Goal: Information Seeking & Learning: Learn about a topic

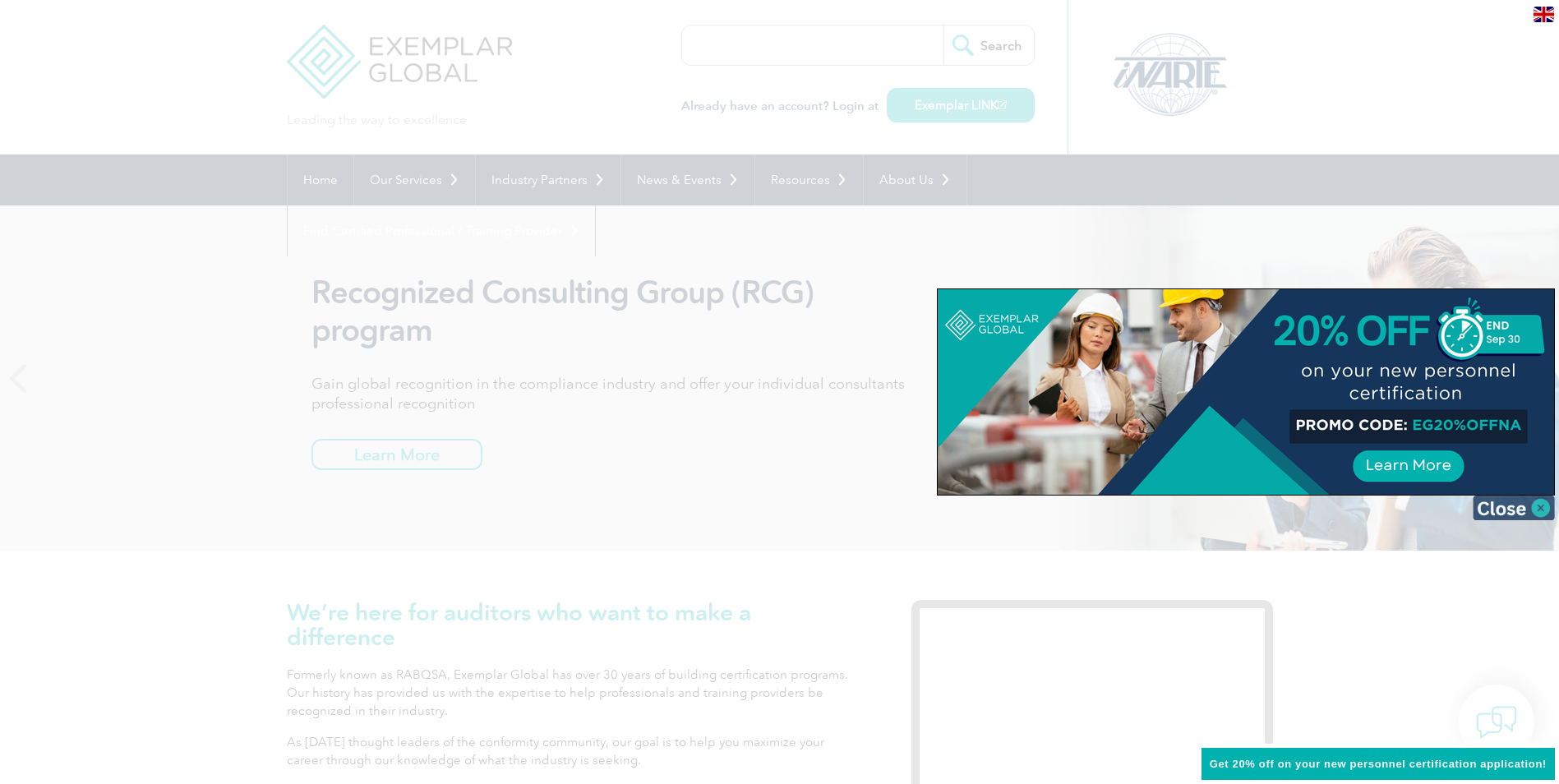
click at [1536, 503] on img at bounding box center [1513, 508] width 82 height 25
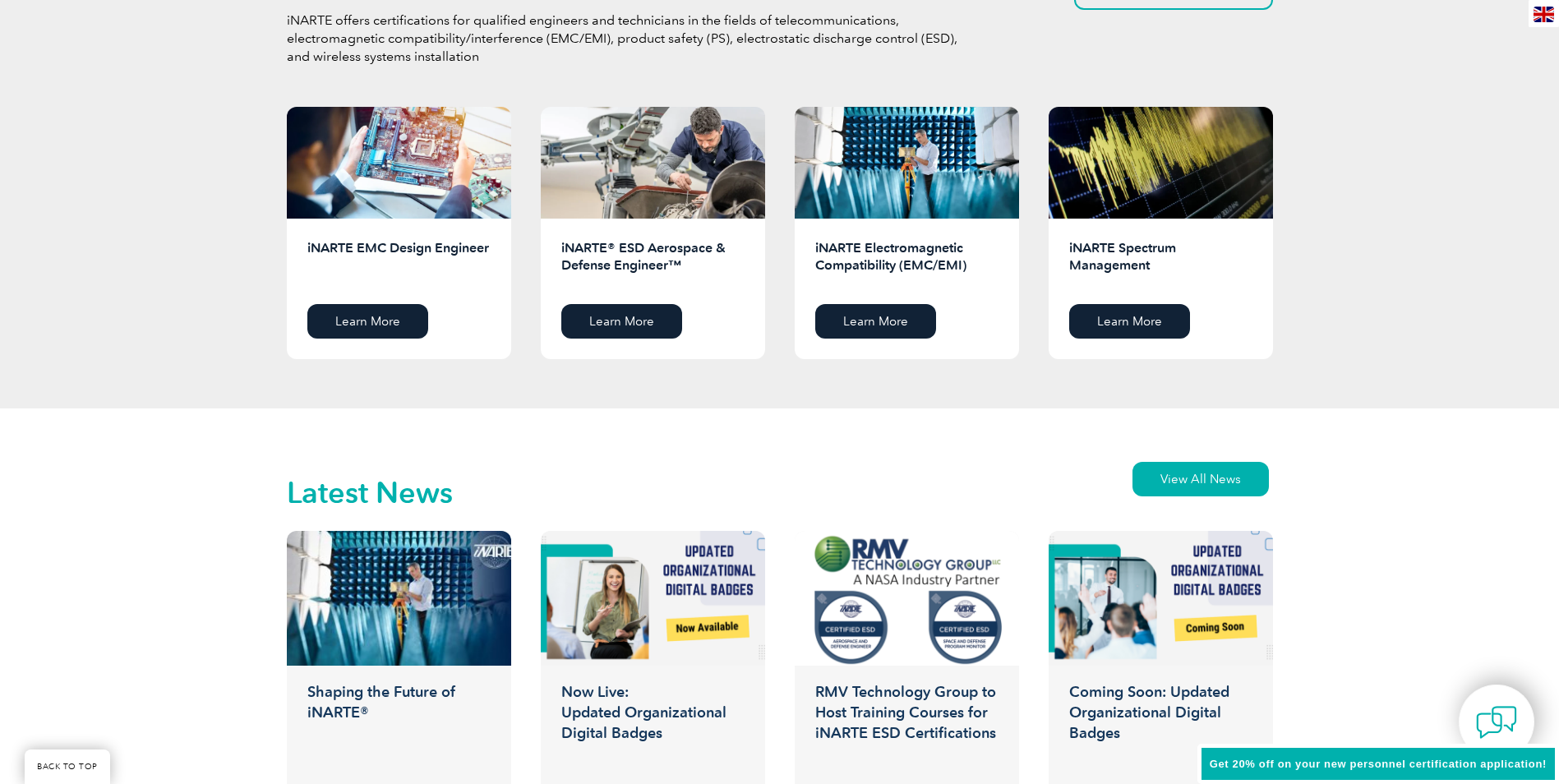
scroll to position [2054, 0]
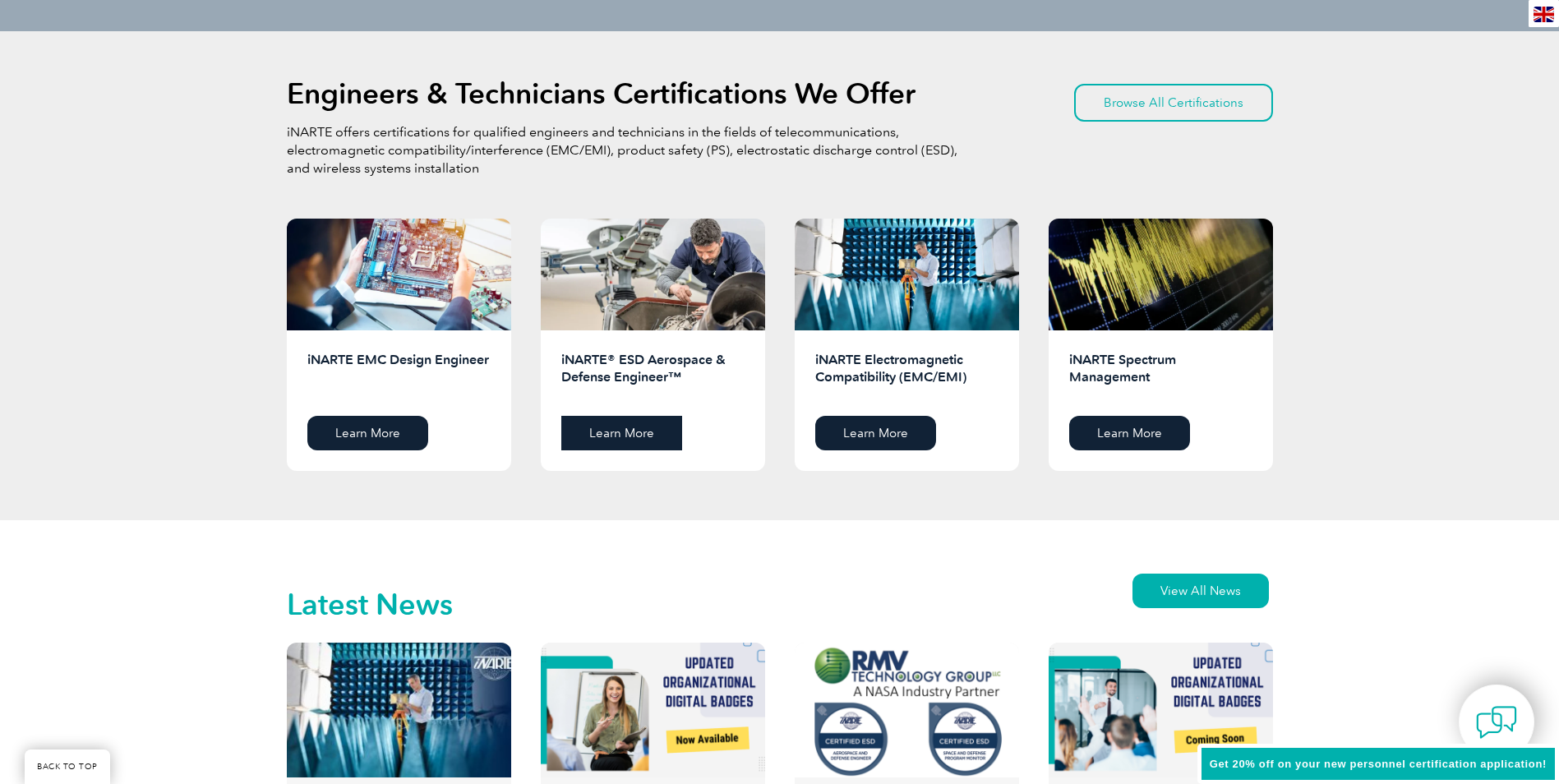
click at [618, 423] on link "Learn More" at bounding box center [621, 432] width 121 height 34
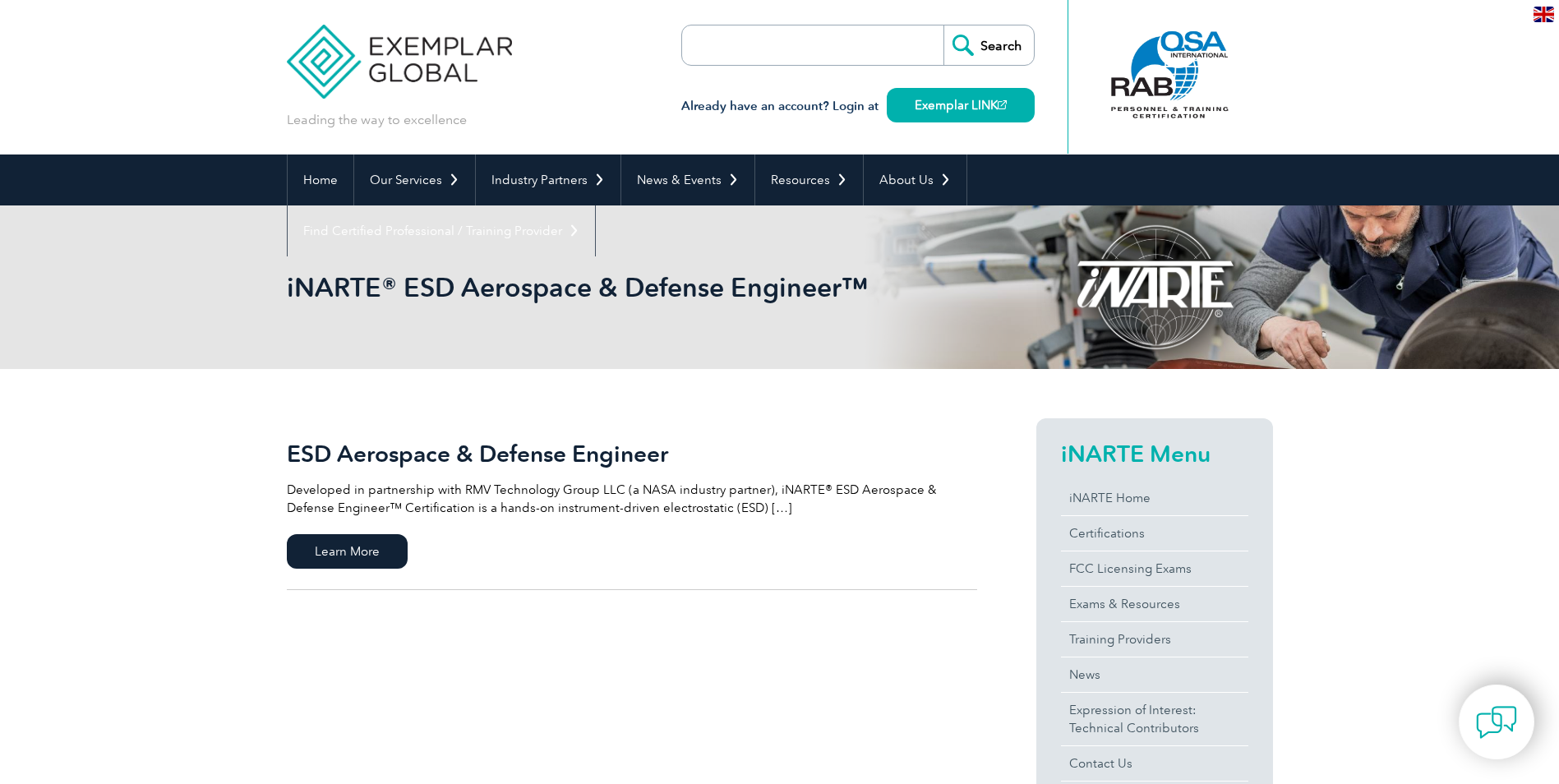
click at [723, 54] on input "search" at bounding box center [776, 45] width 173 height 40
type input "As9100D"
click at [943, 26] on input "Search" at bounding box center [988, 45] width 90 height 40
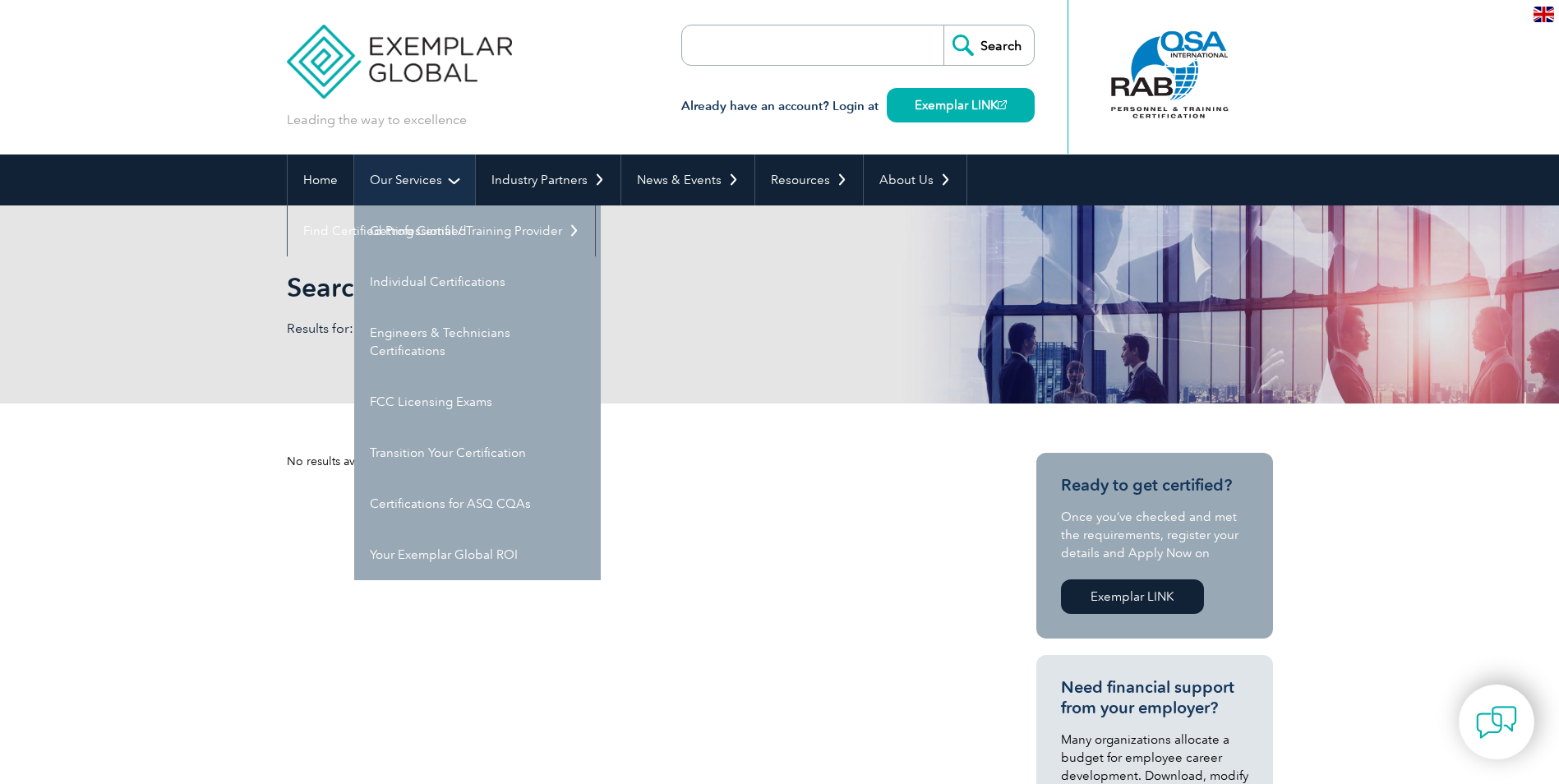
click at [390, 175] on link "Our Services" at bounding box center [414, 180] width 121 height 51
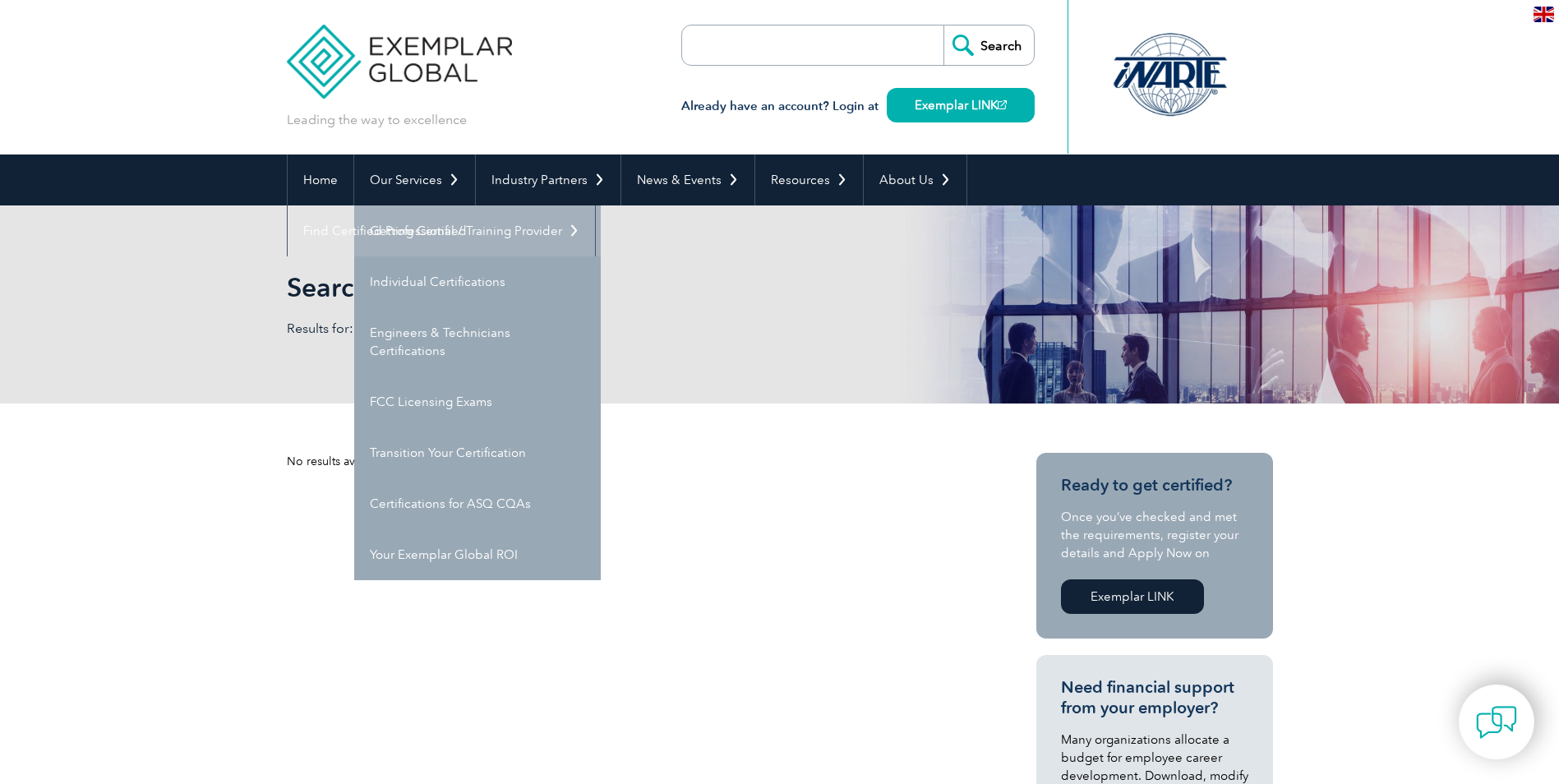
click at [395, 223] on link "Getting Certified" at bounding box center [476, 231] width 246 height 51
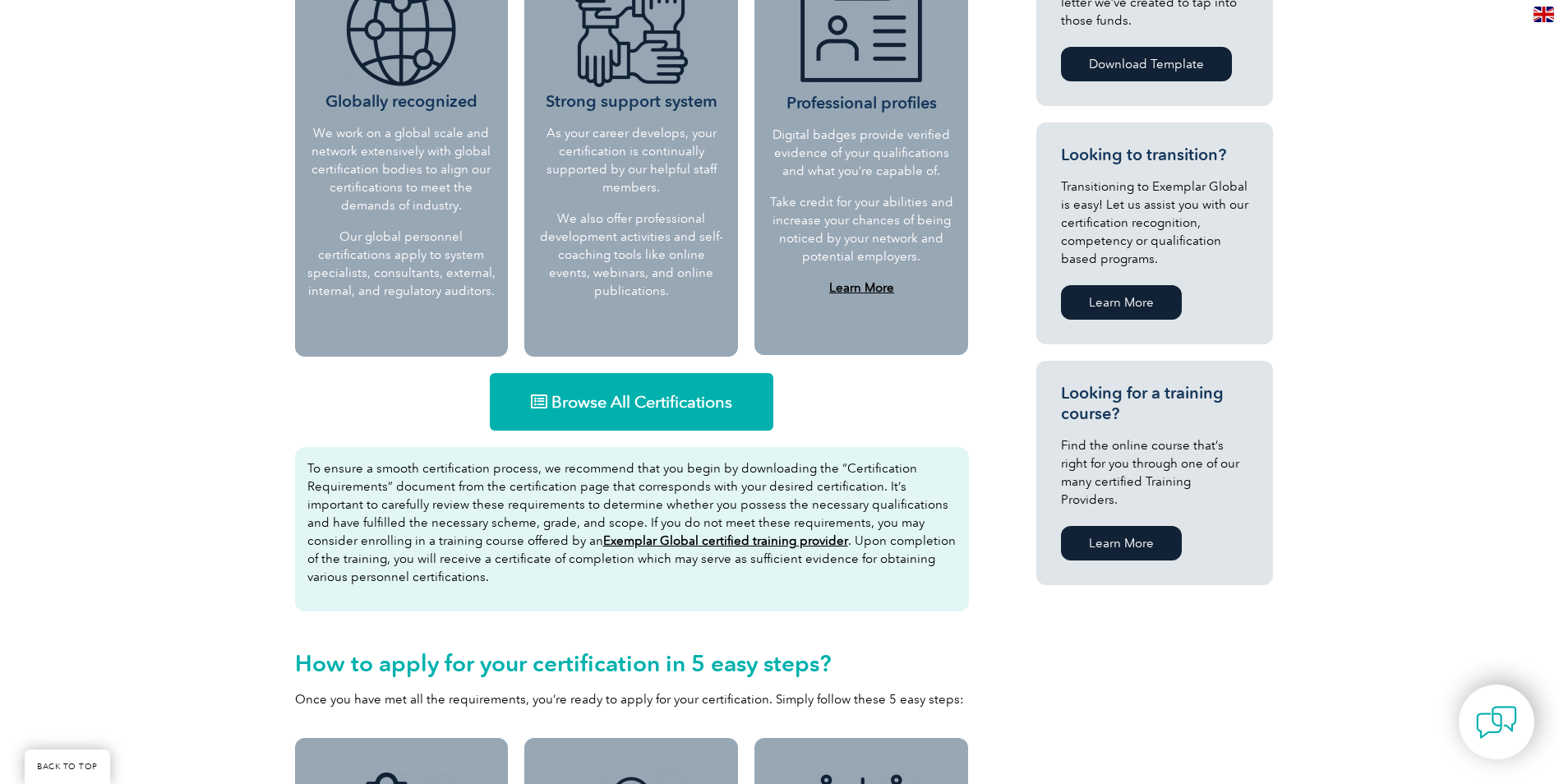
scroll to position [821, 0]
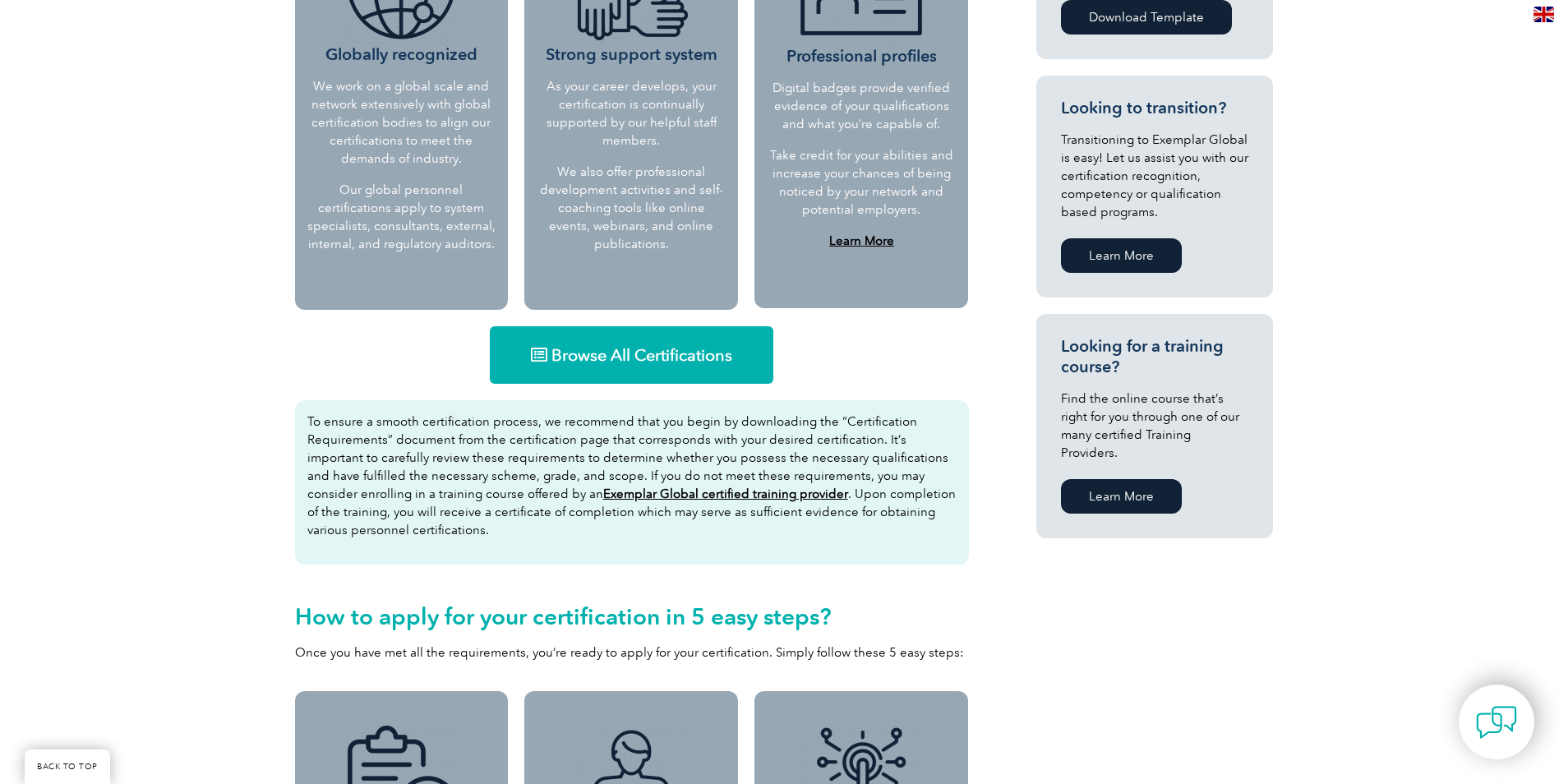
click at [625, 343] on link "Browse All Certifications" at bounding box center [631, 355] width 283 height 57
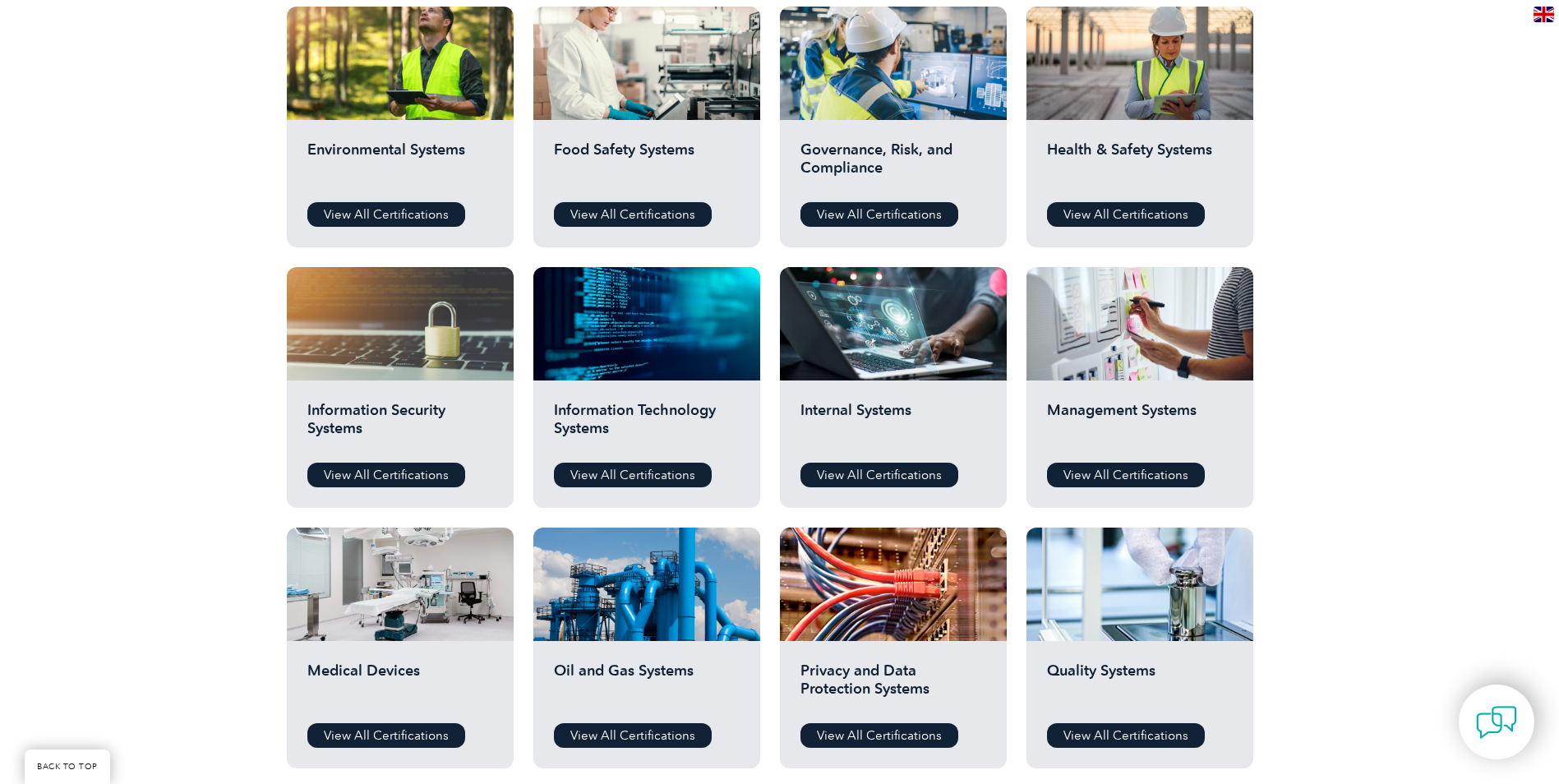
scroll to position [575, 0]
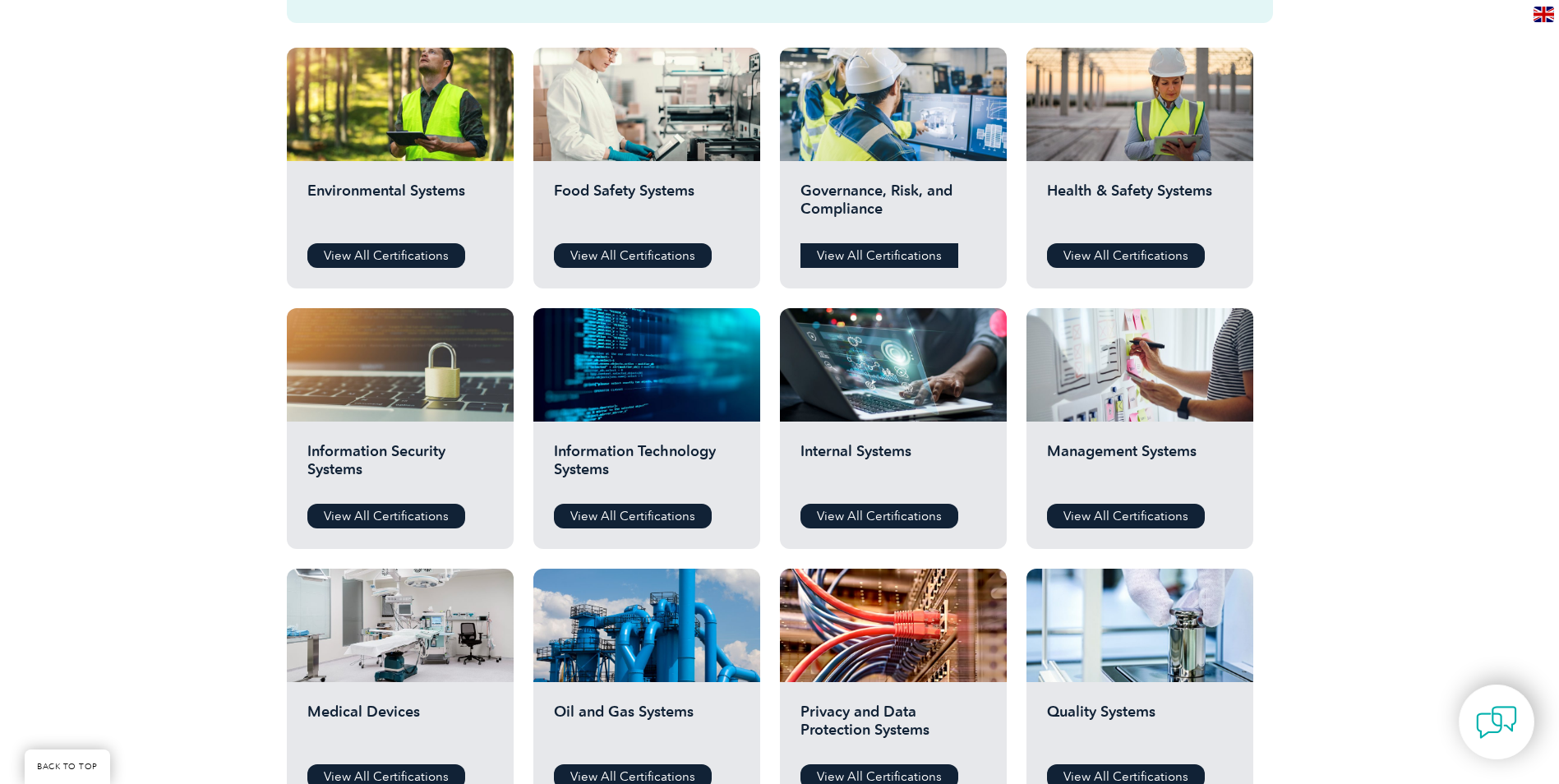
click at [864, 248] on link "View All Certifications" at bounding box center [879, 256] width 158 height 25
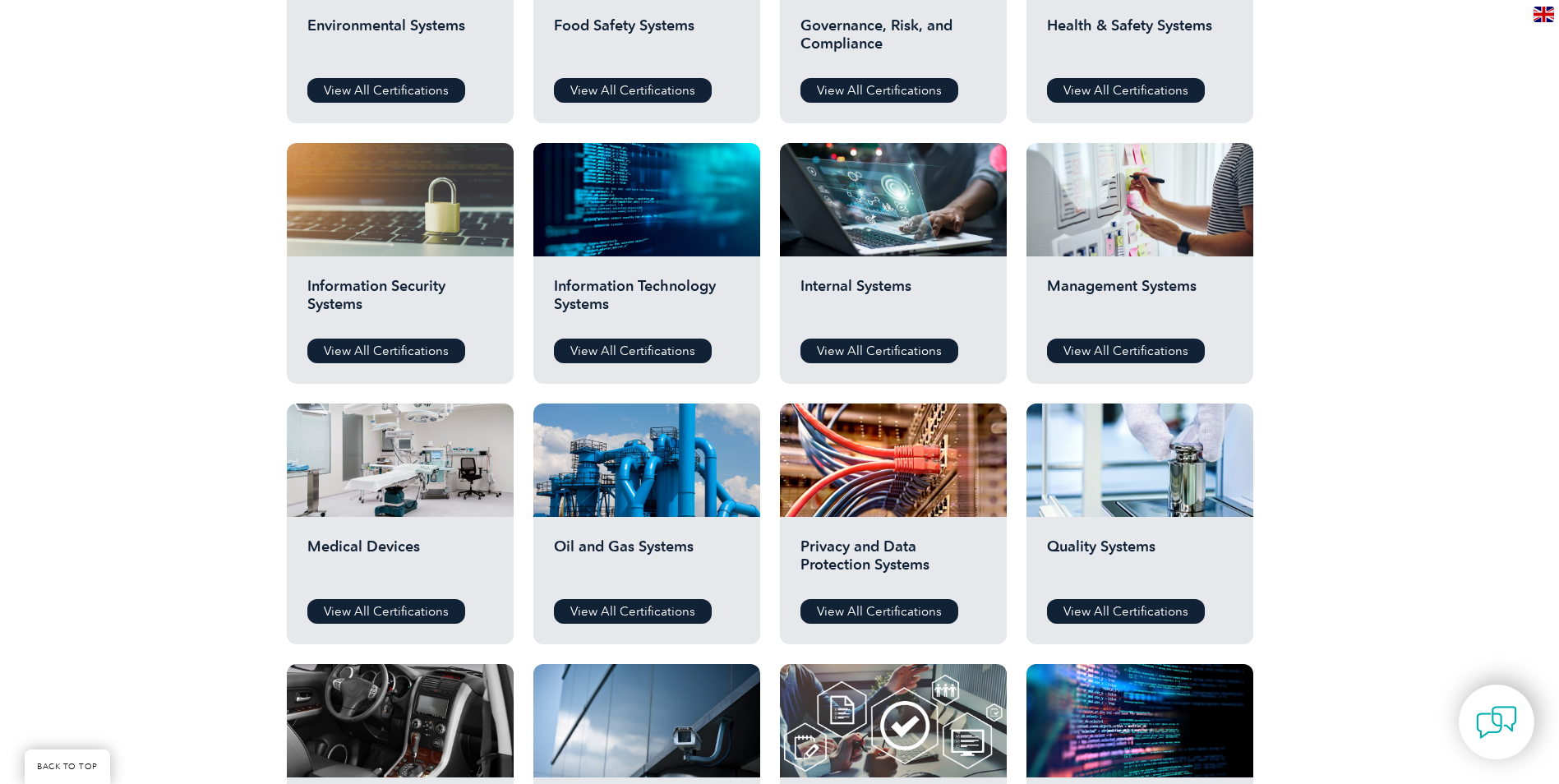
scroll to position [821, 0]
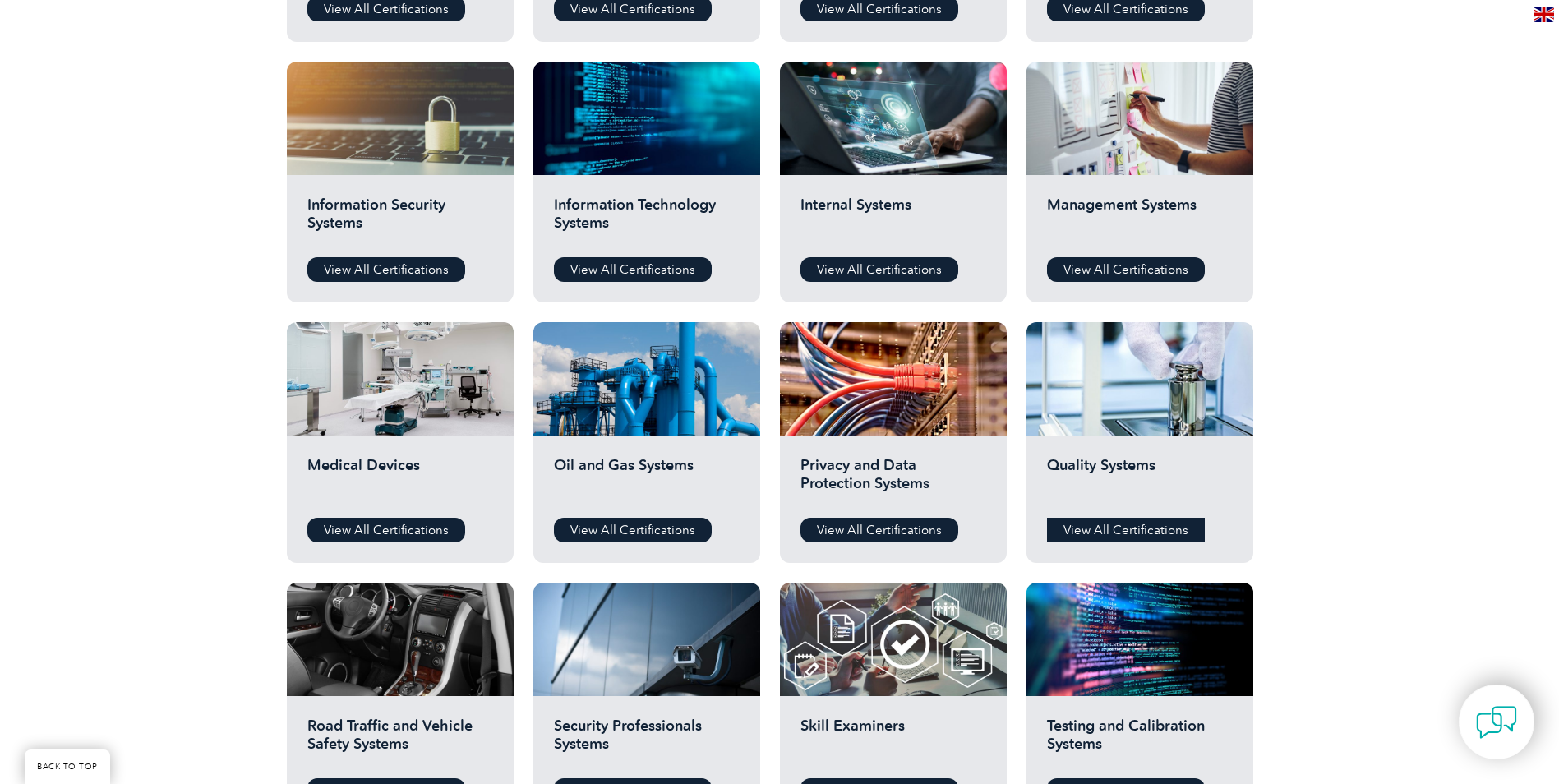
click at [1130, 520] on link "View All Certifications" at bounding box center [1126, 530] width 158 height 25
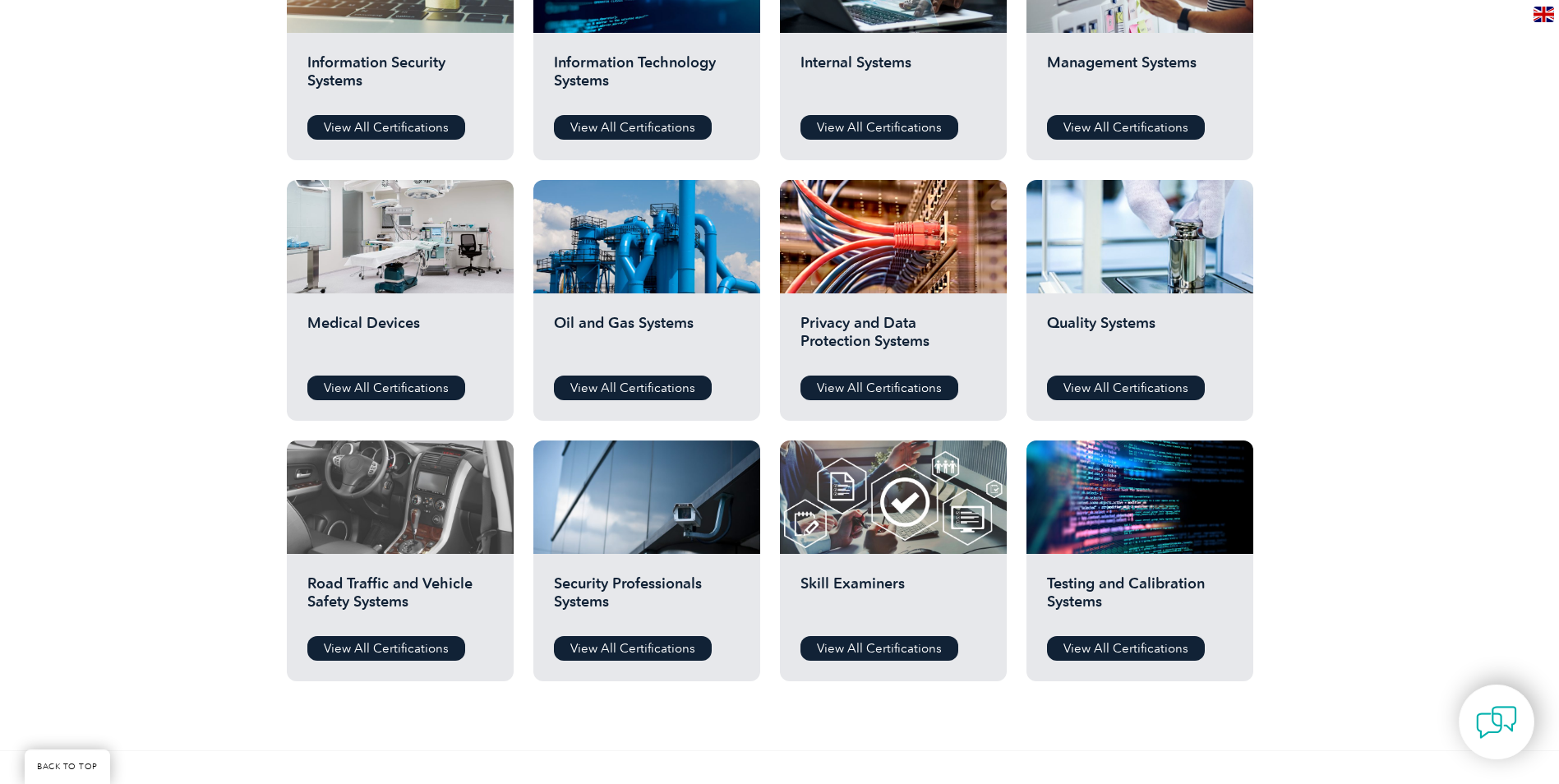
scroll to position [986, 0]
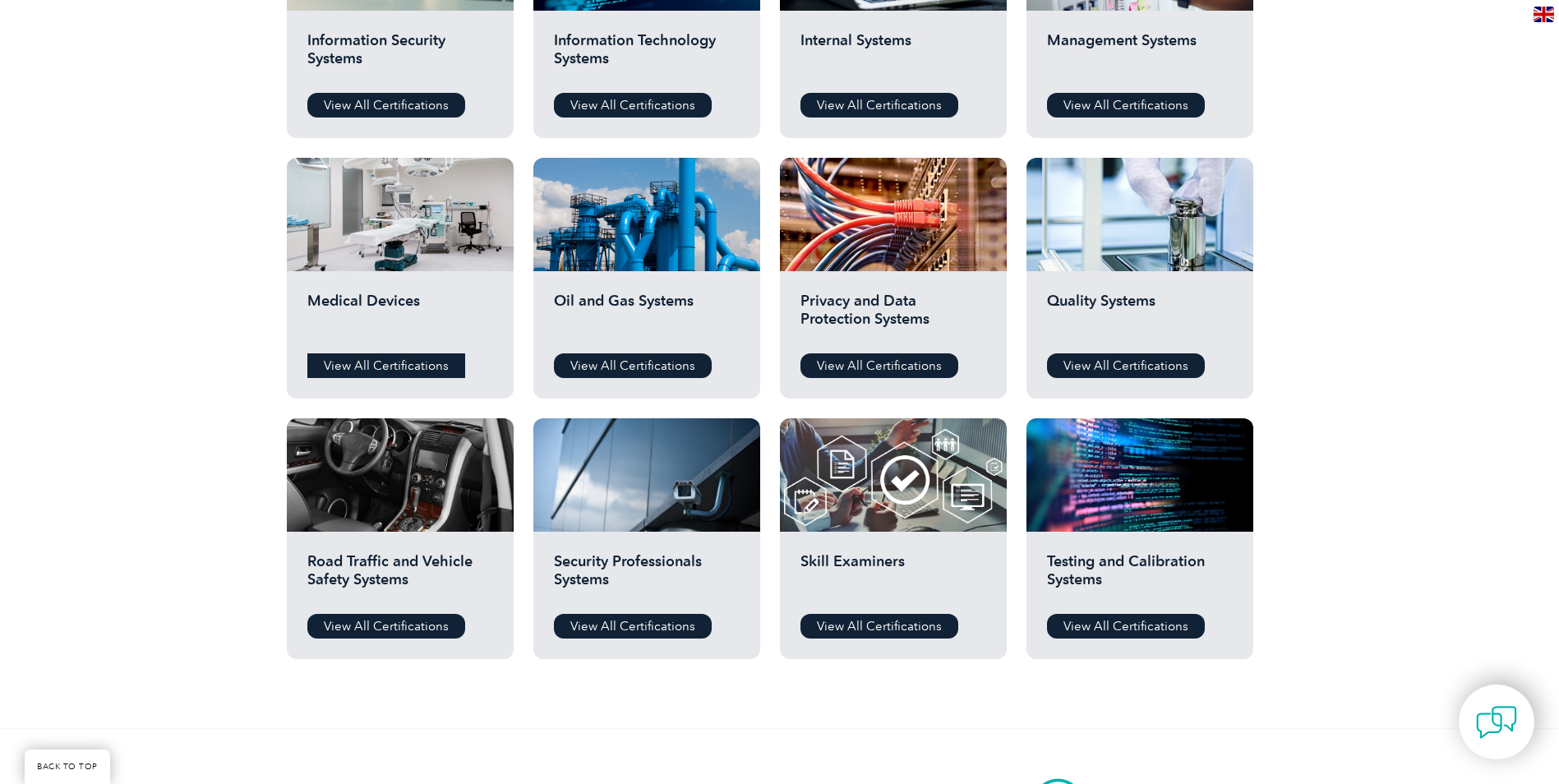
click at [379, 358] on link "View All Certifications" at bounding box center [386, 366] width 158 height 25
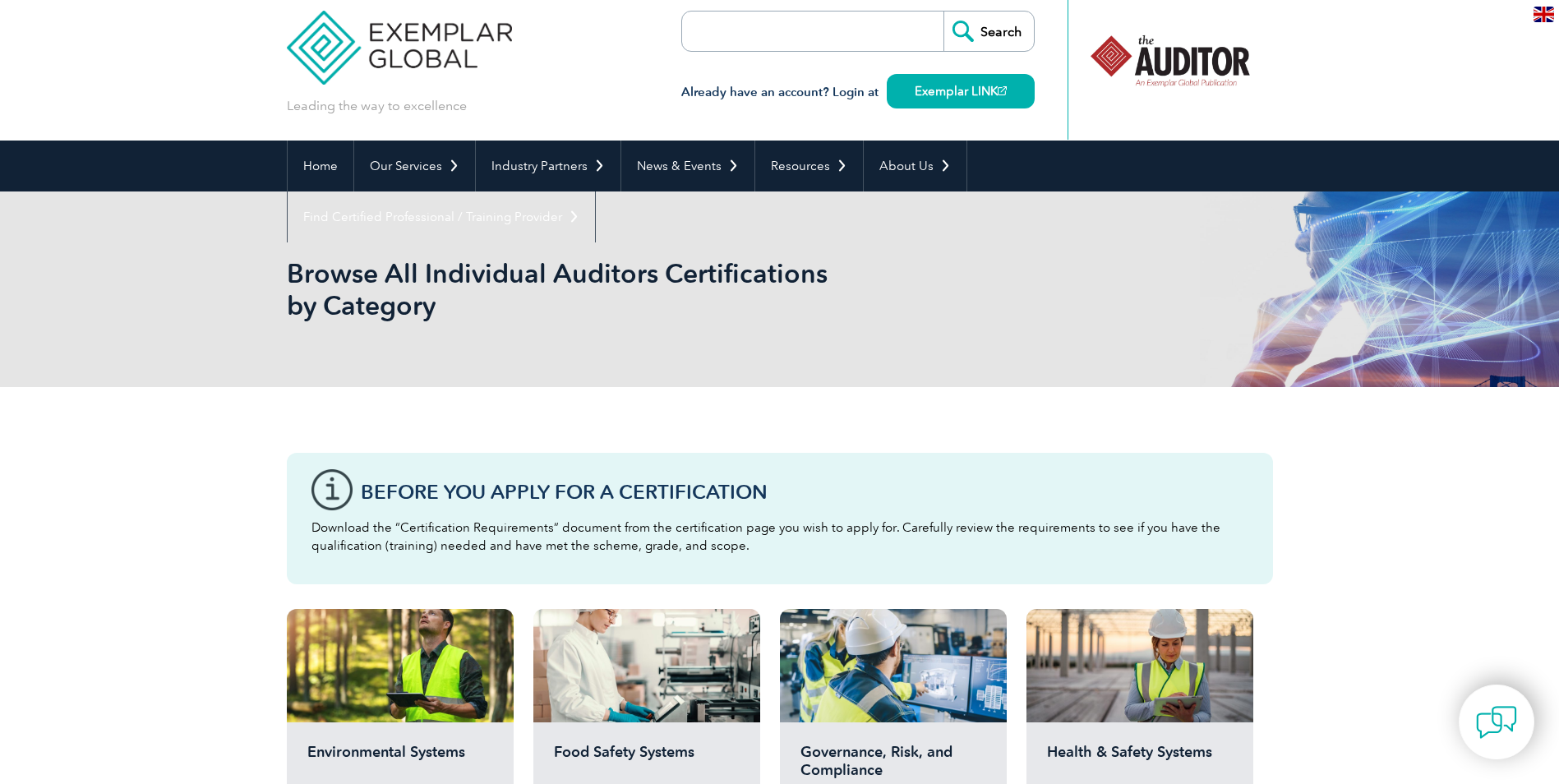
scroll to position [0, 0]
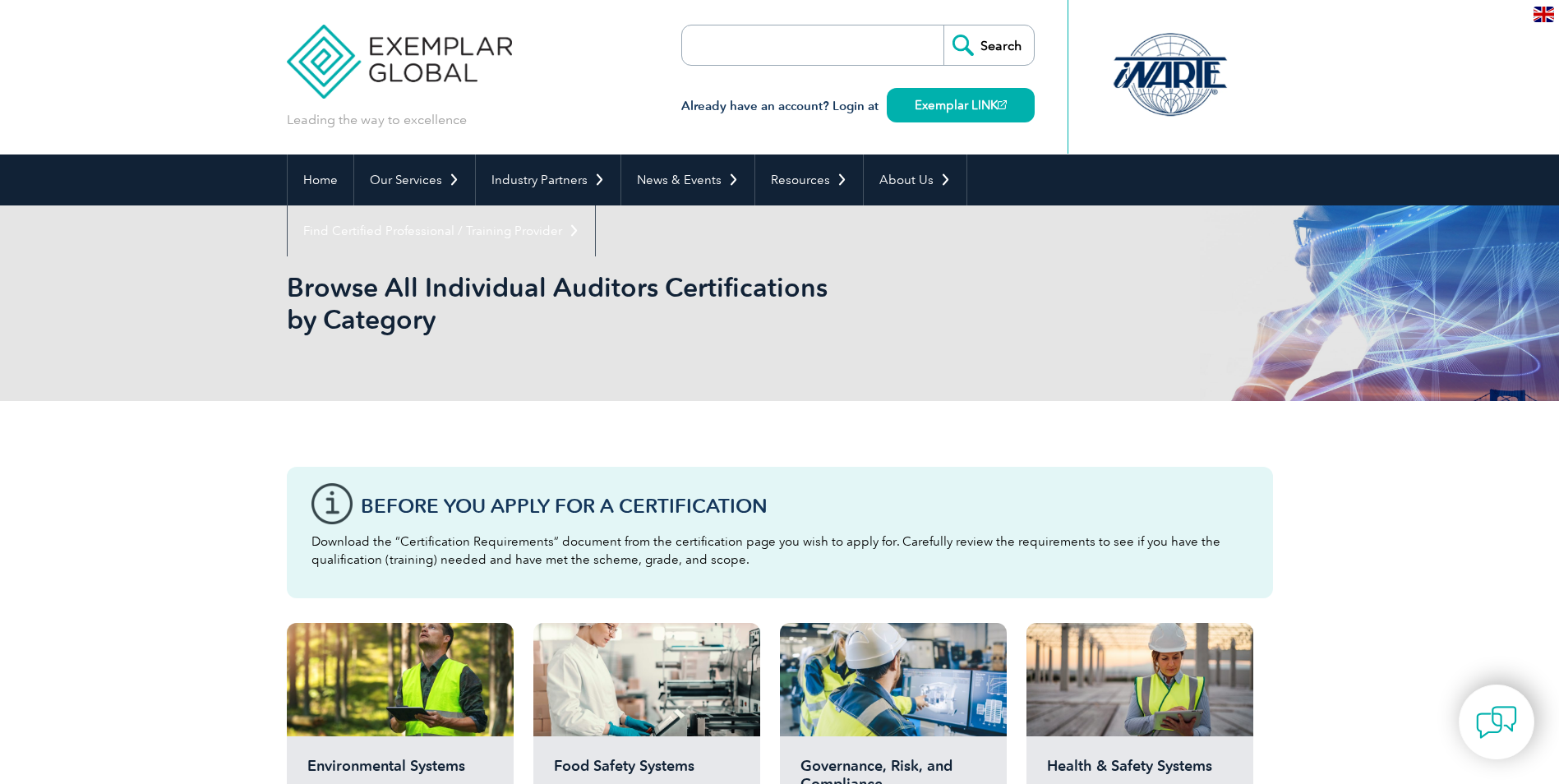
click at [712, 45] on input "search" at bounding box center [776, 45] width 173 height 40
type input "AS9100"
click at [943, 26] on input "Search" at bounding box center [988, 45] width 90 height 40
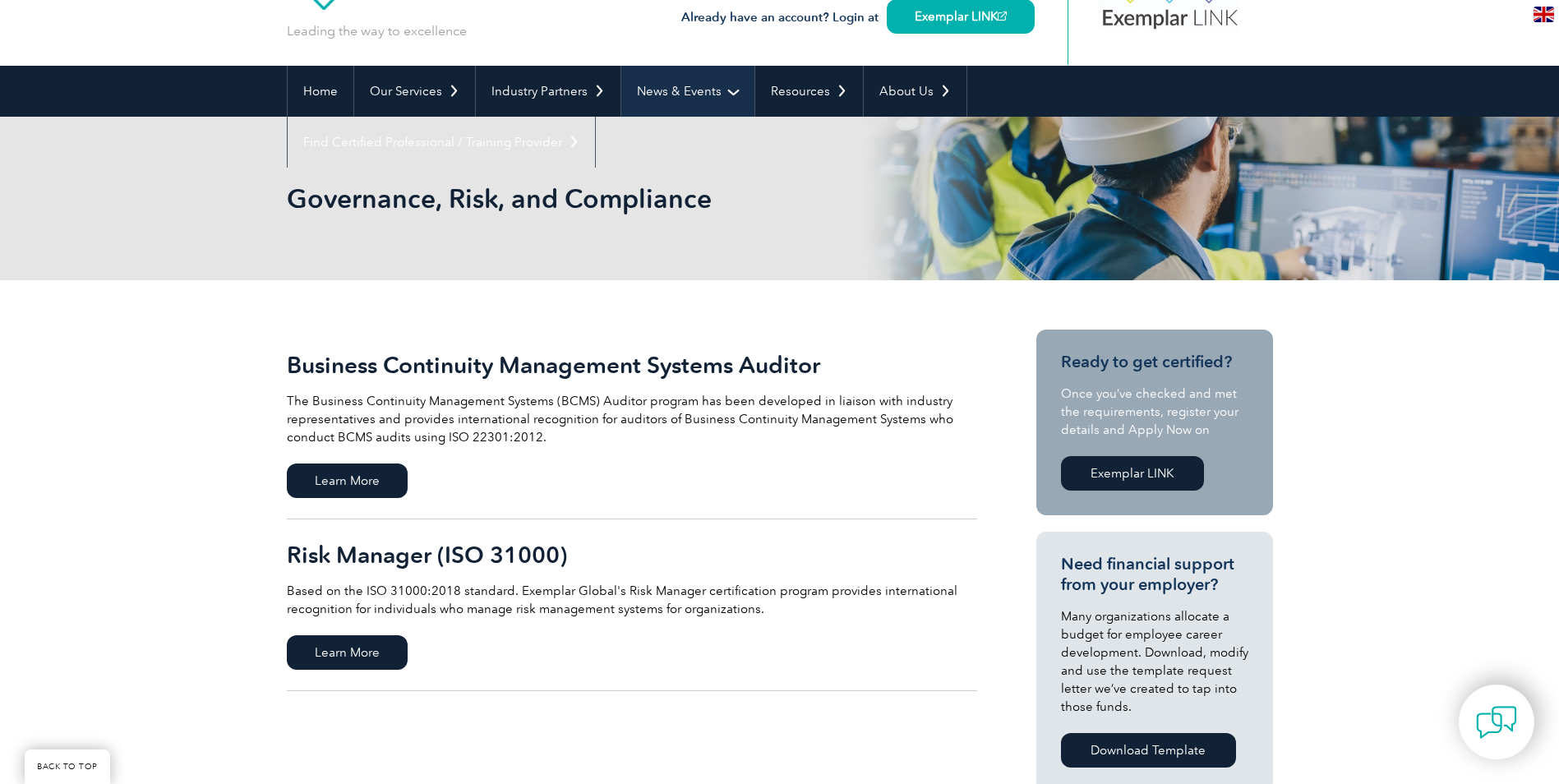
scroll to position [82, 0]
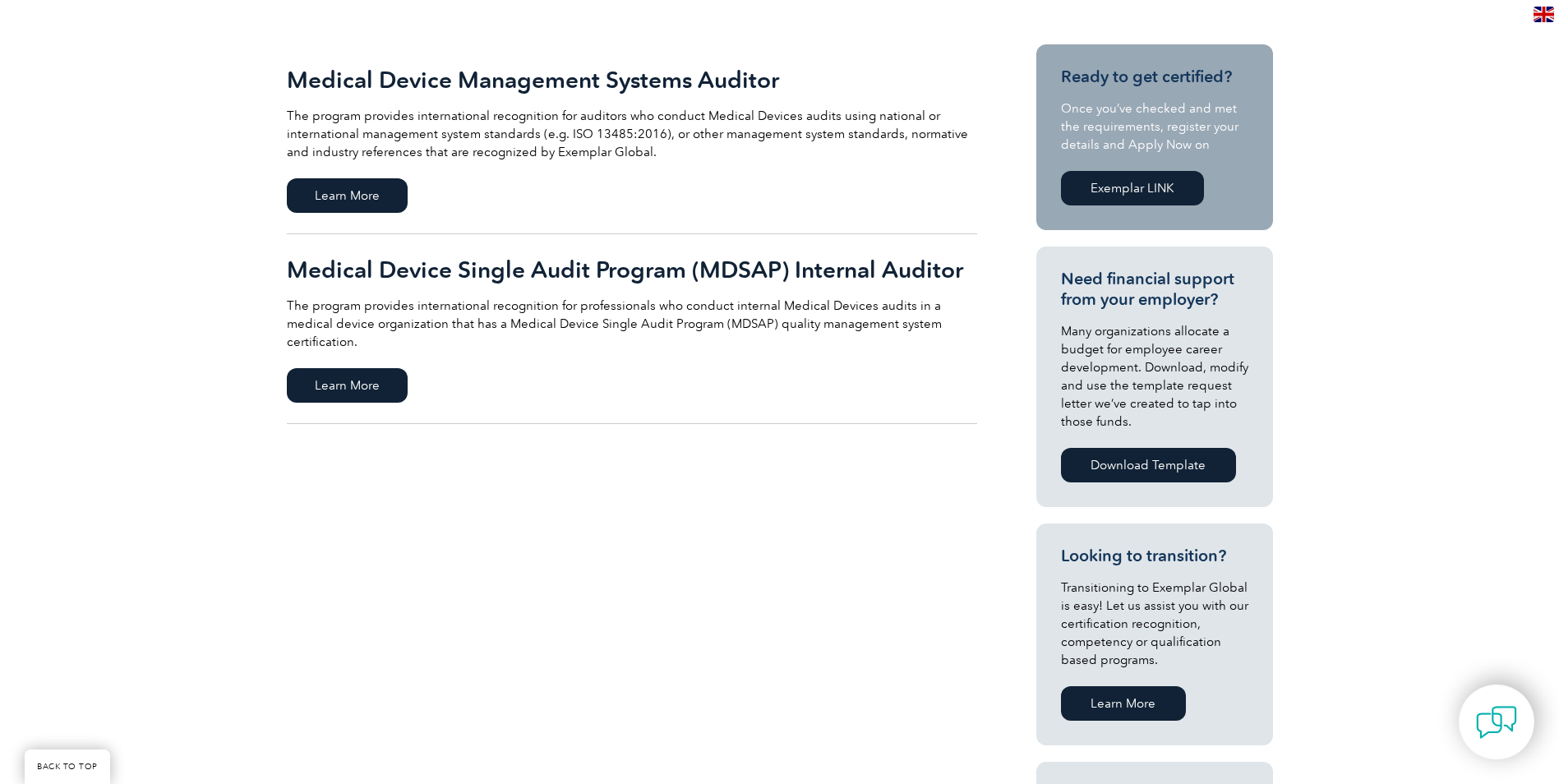
scroll to position [329, 0]
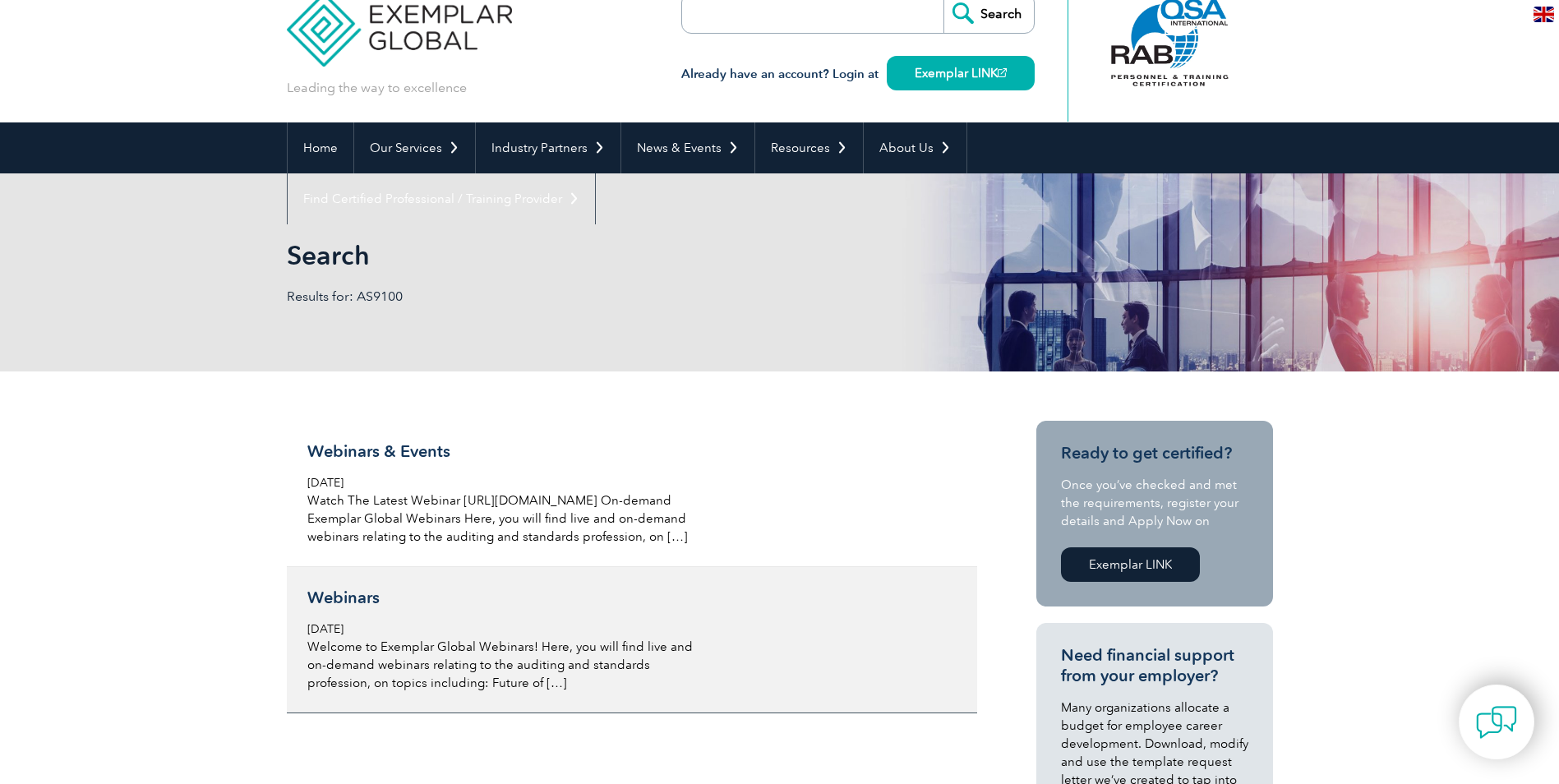
scroll to position [18, 0]
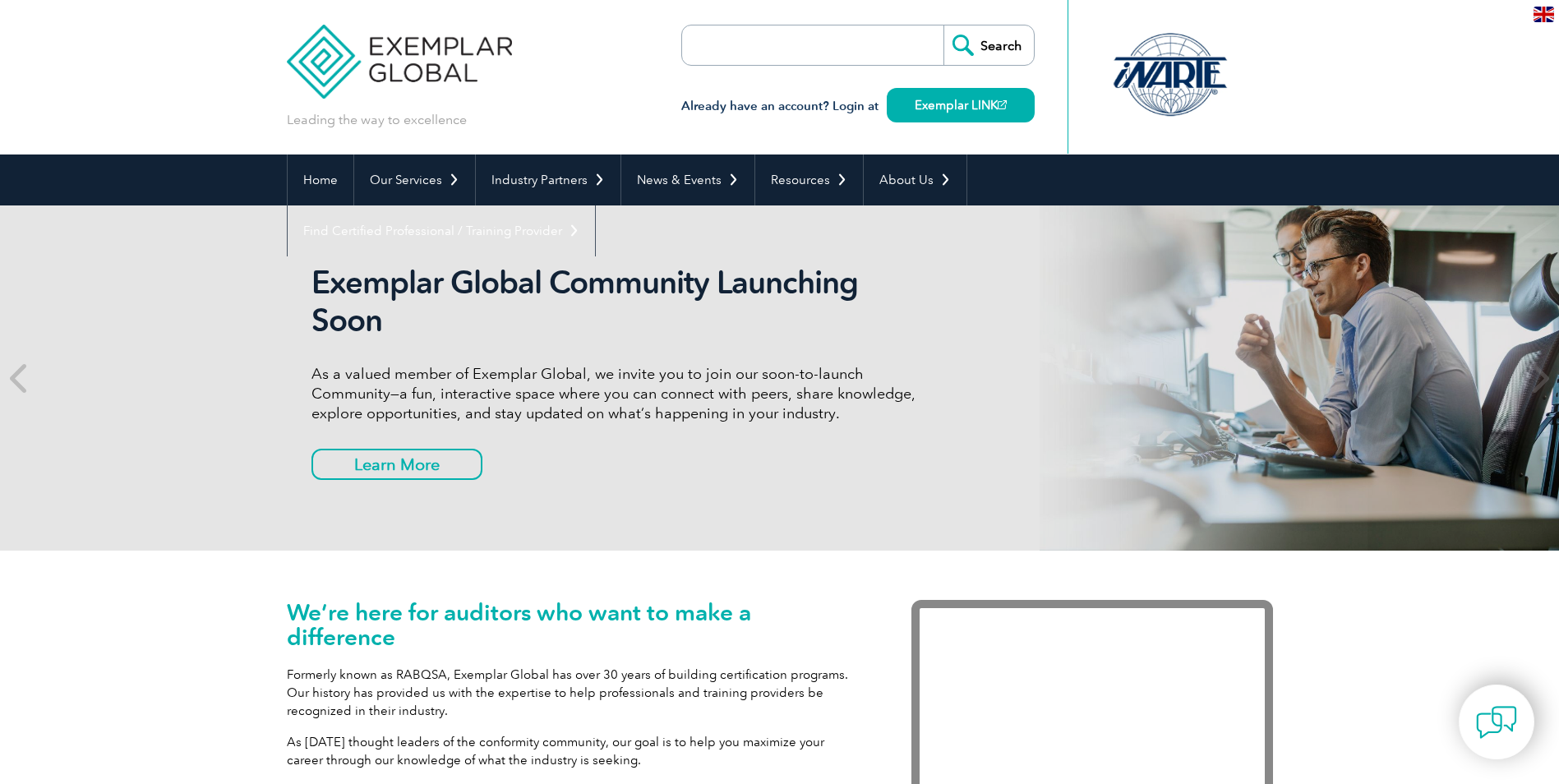
click at [724, 54] on input "search" at bounding box center [776, 45] width 173 height 40
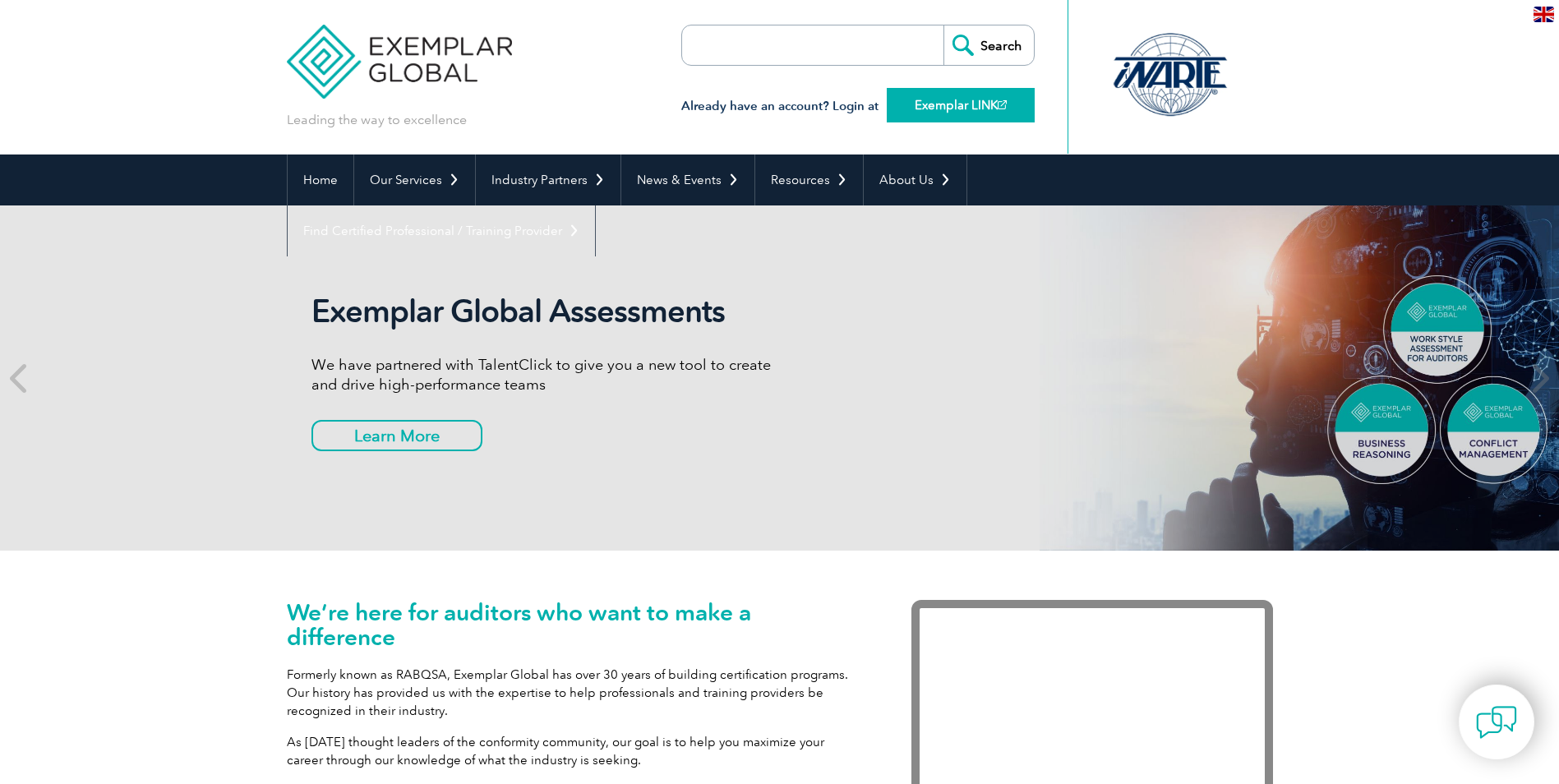
click at [905, 101] on link "Exemplar LINK" at bounding box center [961, 105] width 148 height 34
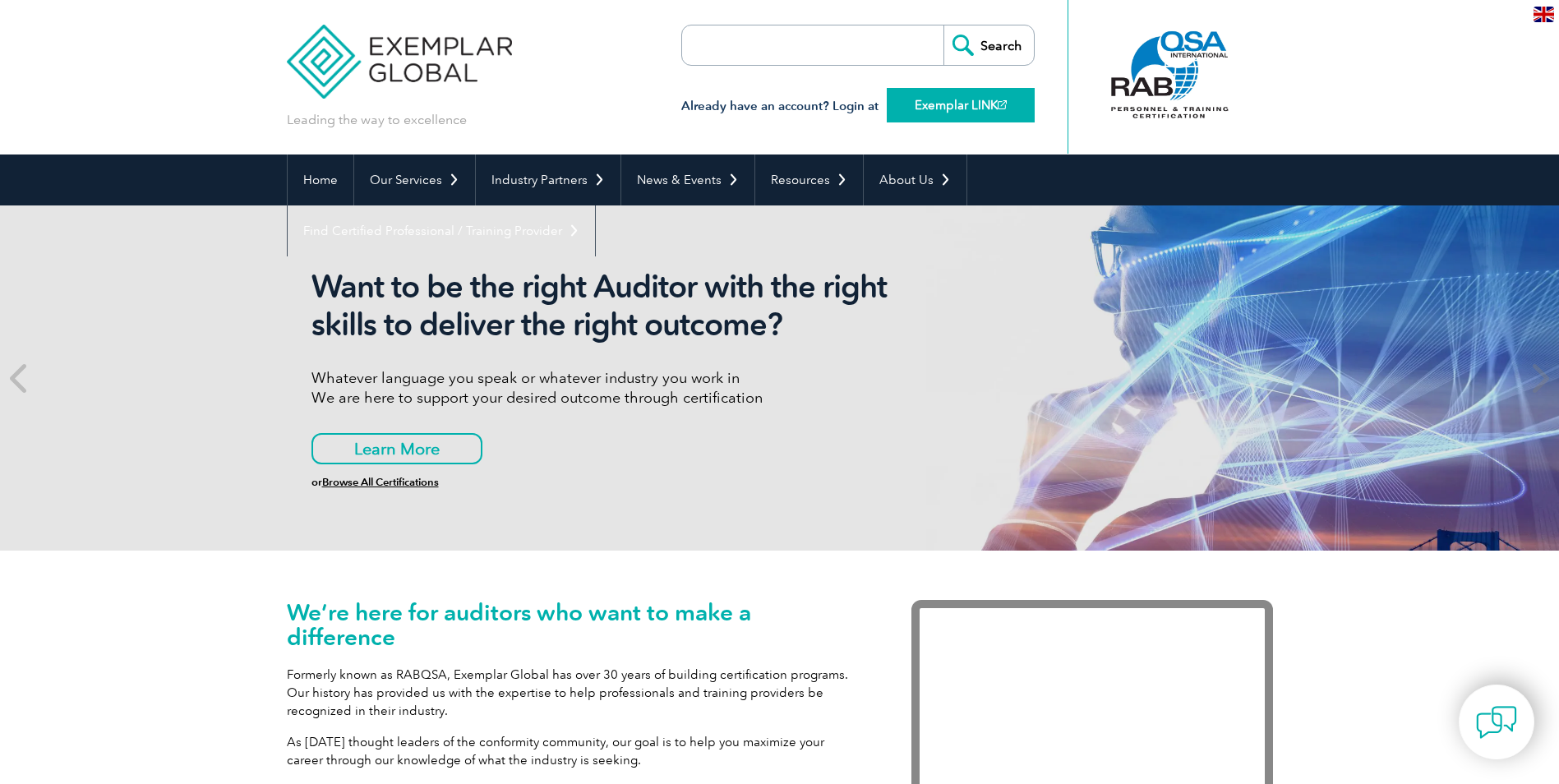
click at [917, 105] on link "Exemplar LINK" at bounding box center [961, 105] width 148 height 34
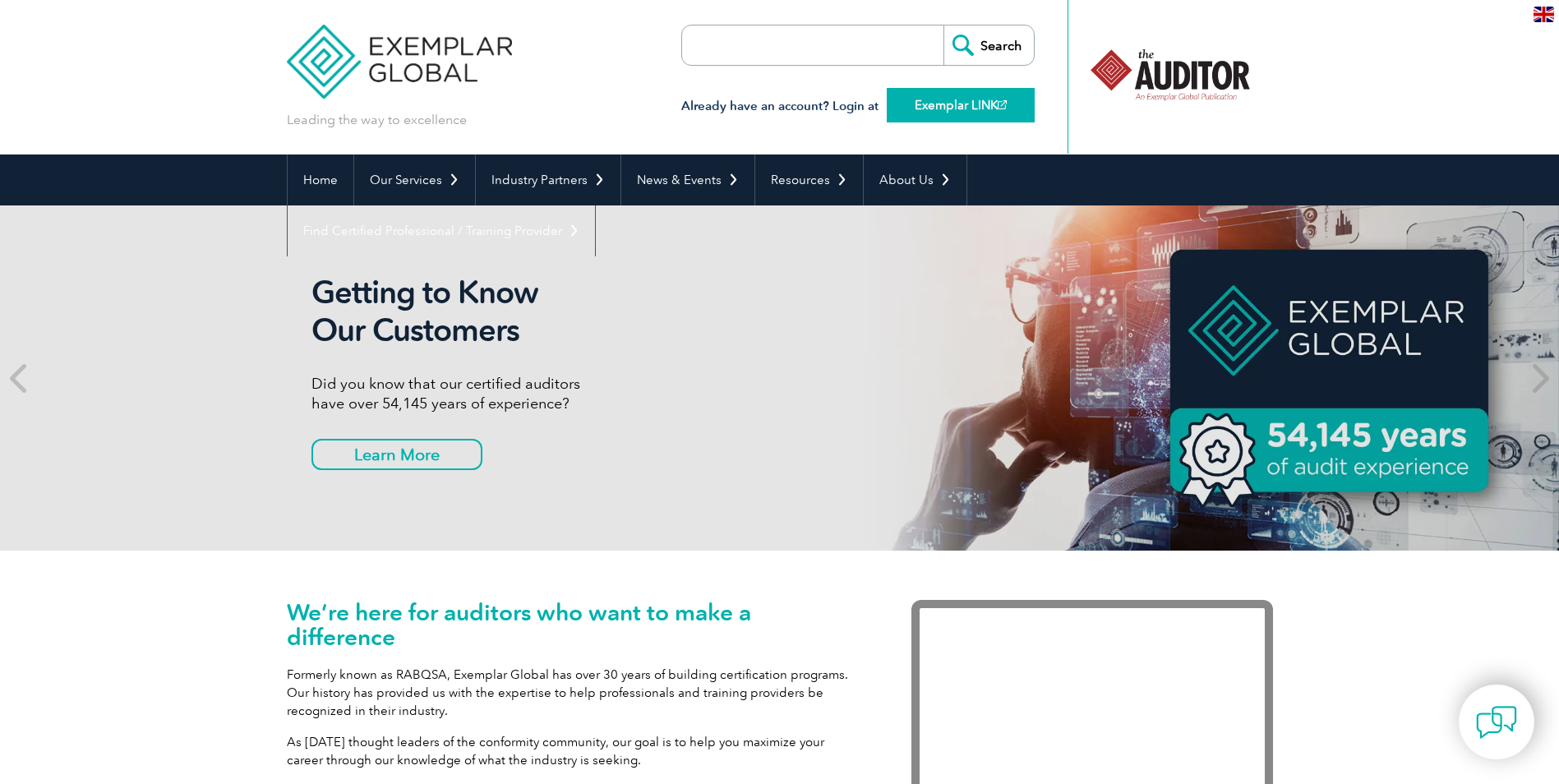
click at [920, 110] on link "Exemplar LINK" at bounding box center [961, 105] width 148 height 34
